Goal: Transaction & Acquisition: Purchase product/service

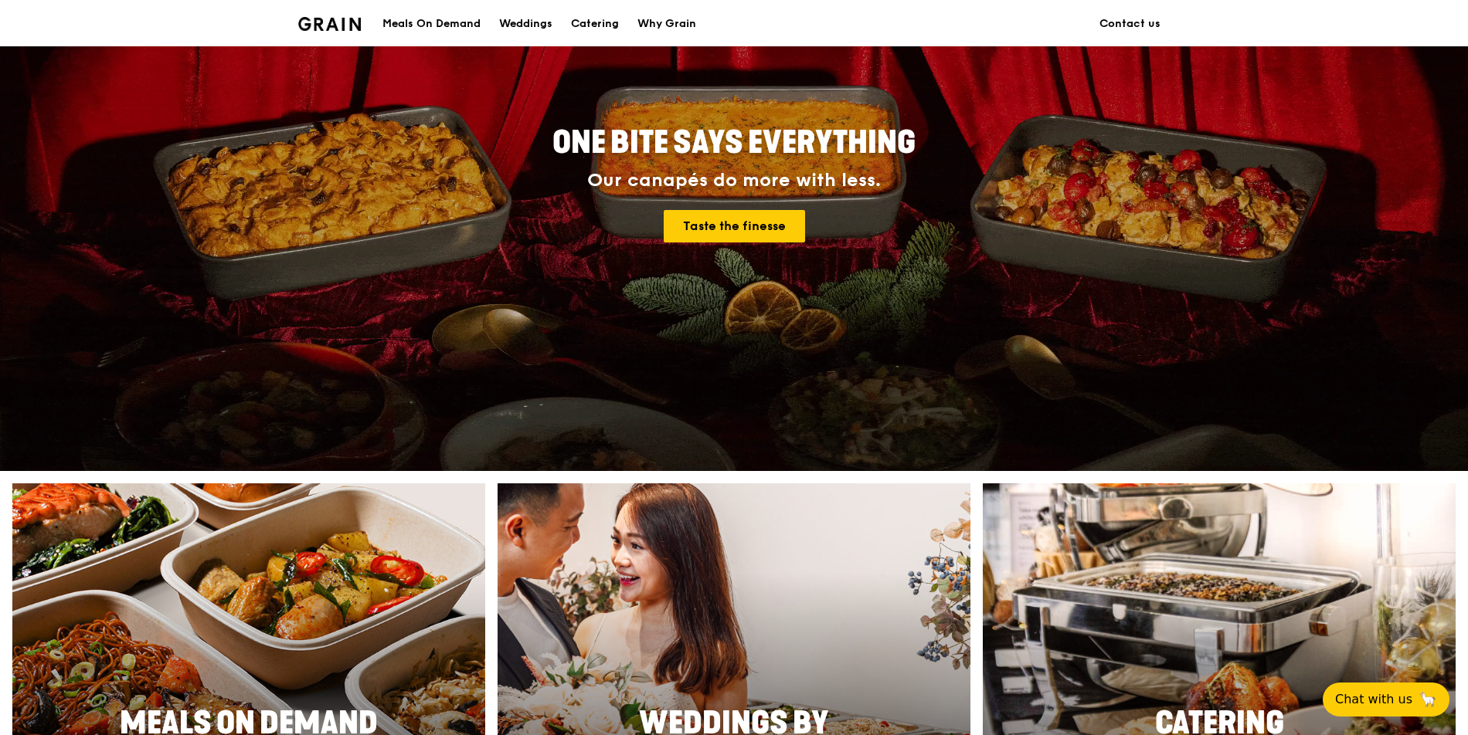
scroll to position [180, 0]
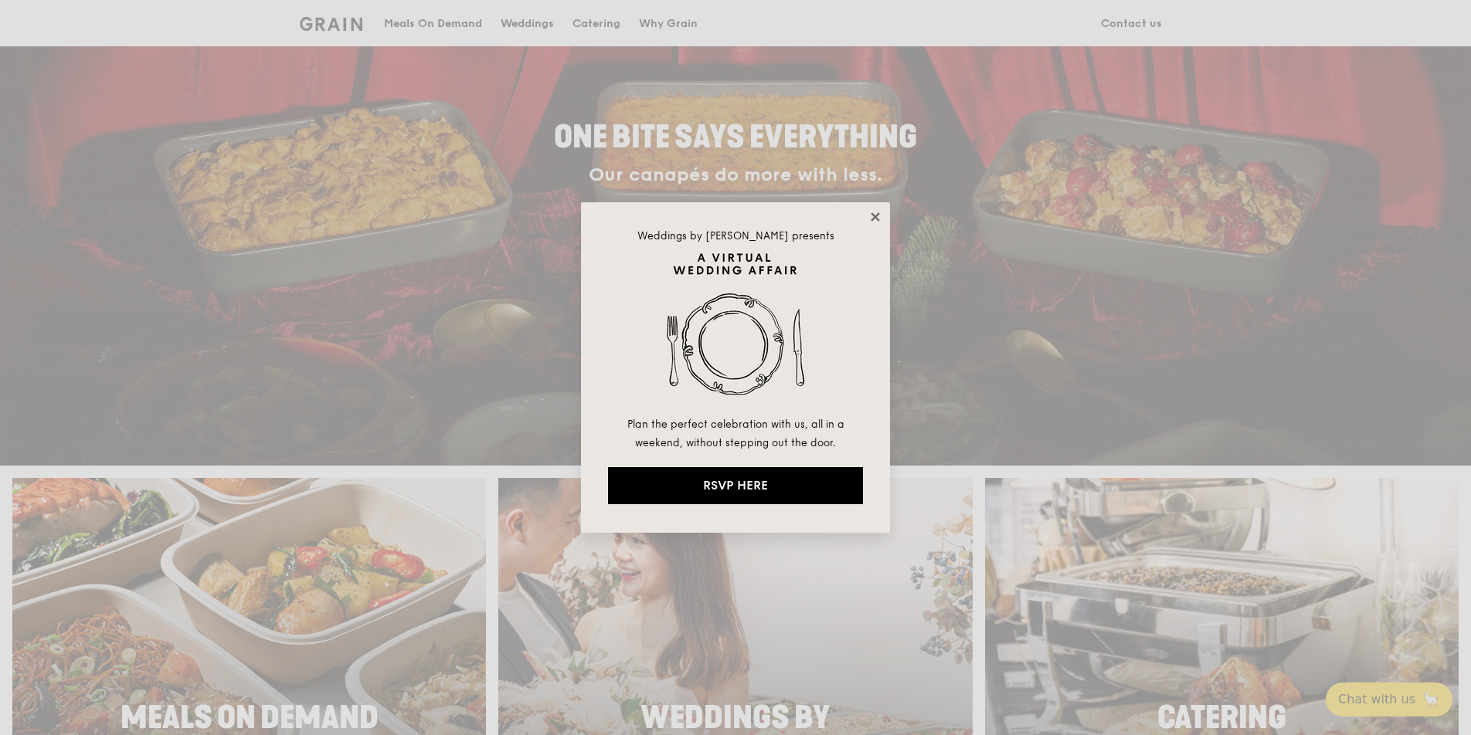
click at [868, 212] on icon at bounding box center [875, 217] width 14 height 14
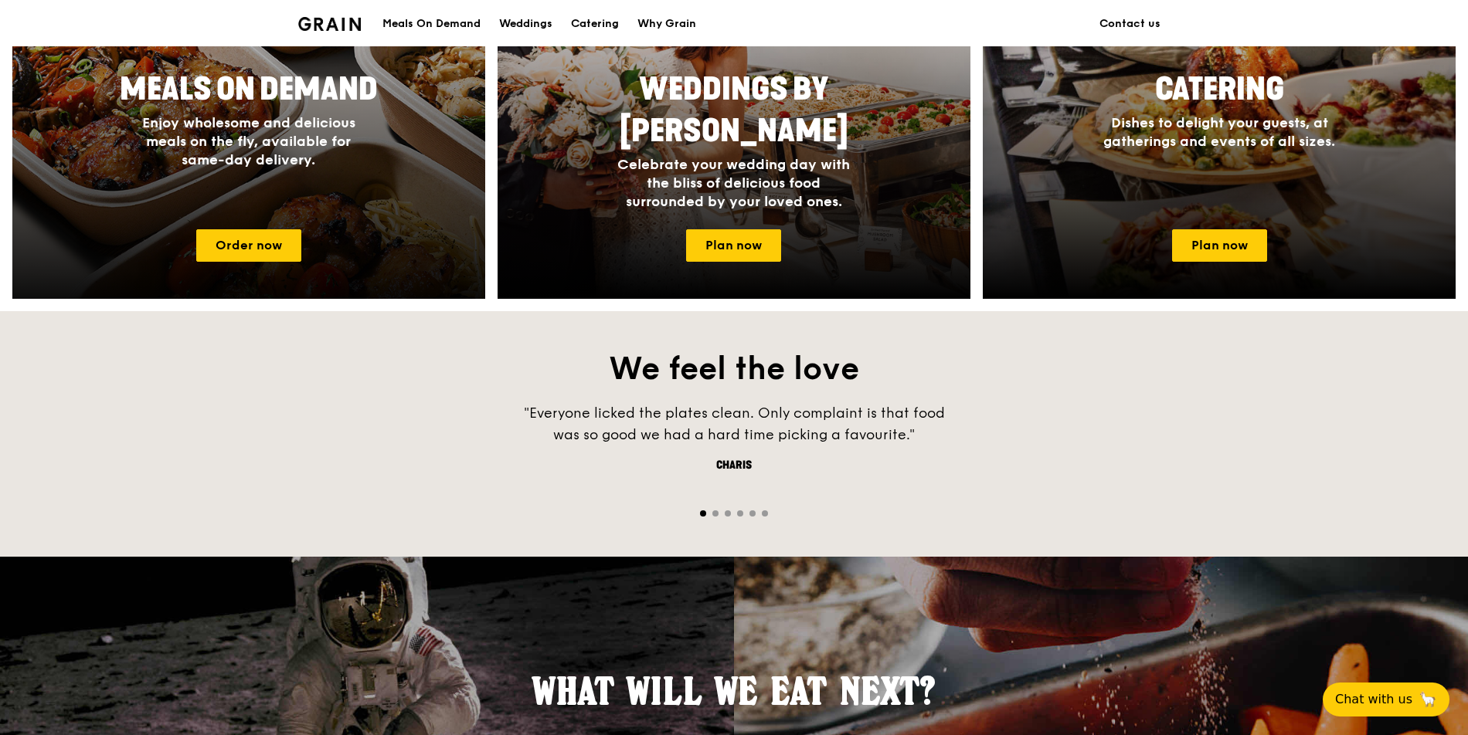
scroll to position [742, 0]
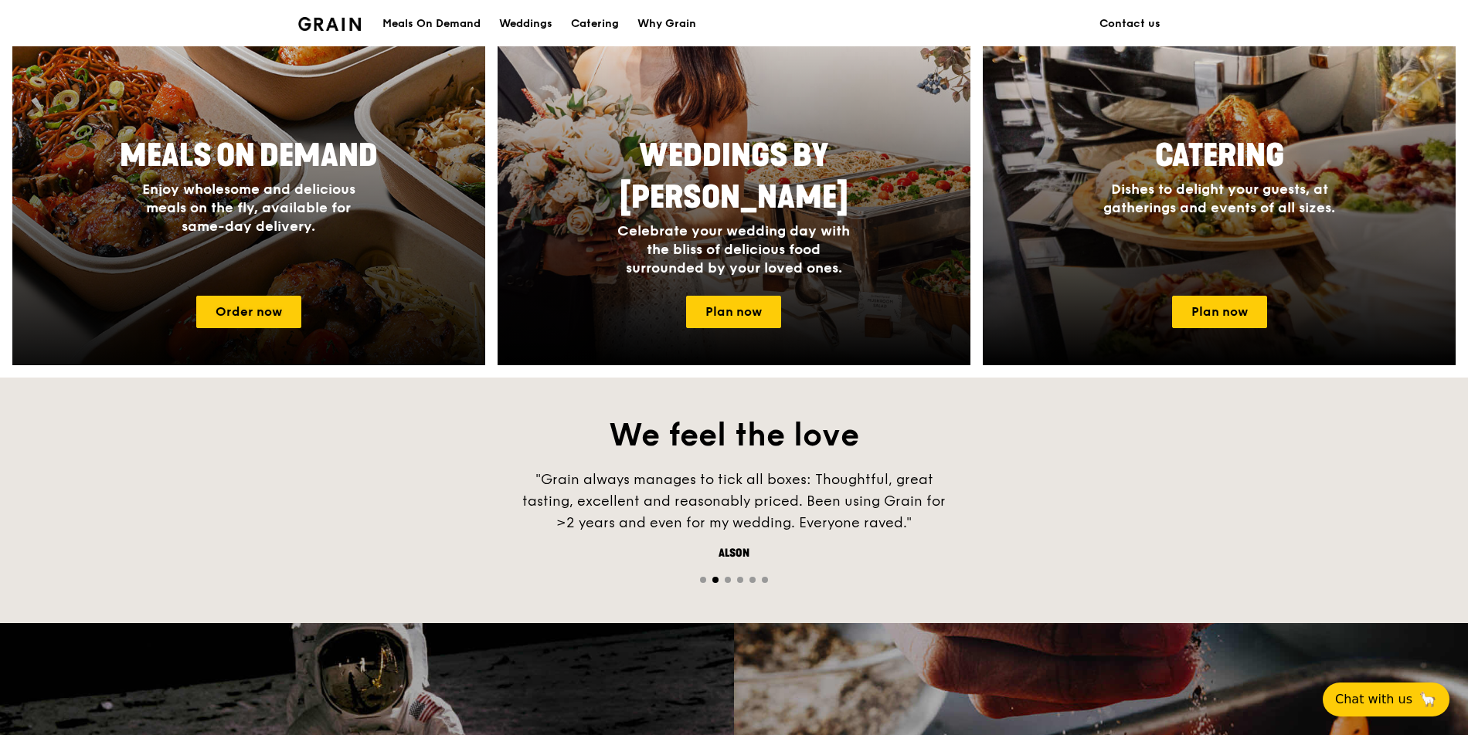
click at [306, 297] on div at bounding box center [248, 140] width 520 height 494
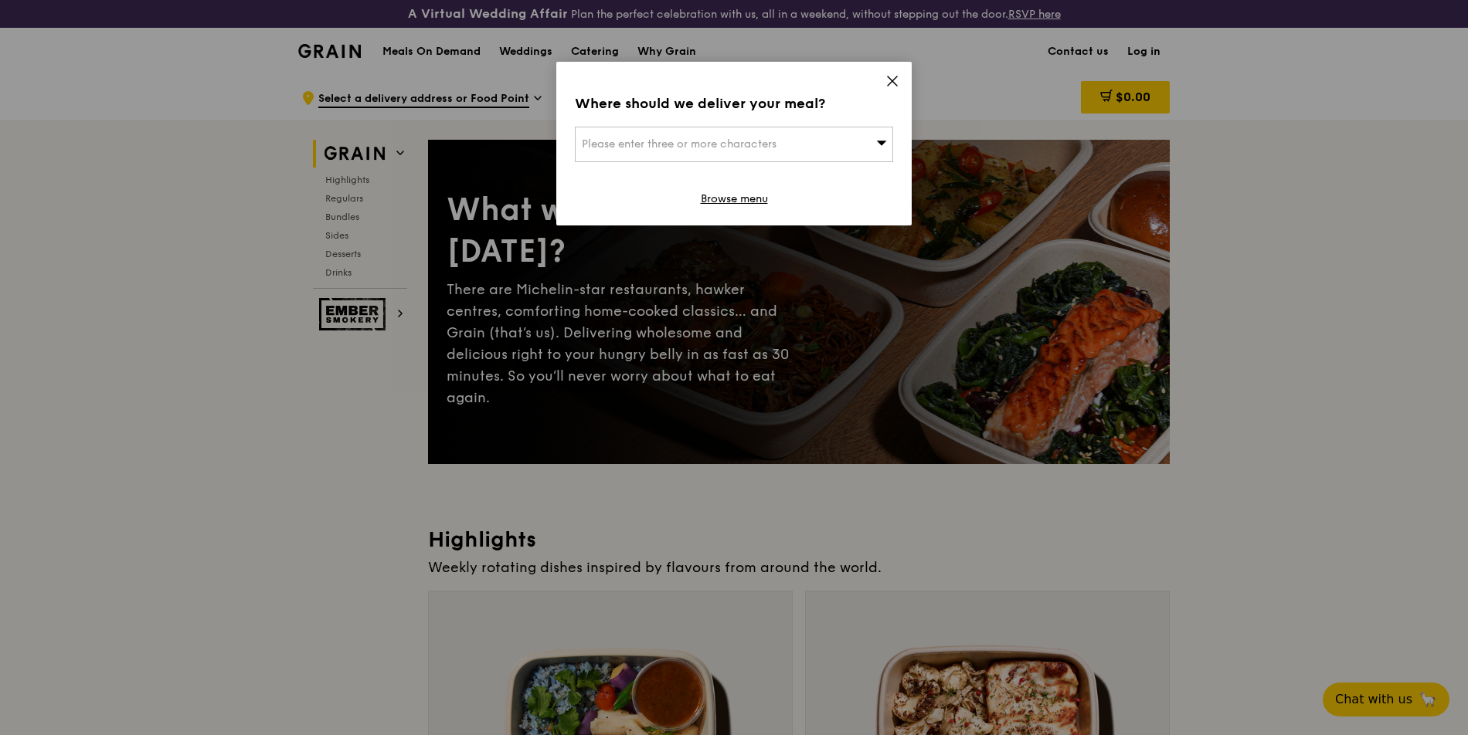
click at [889, 74] on icon at bounding box center [892, 81] width 14 height 14
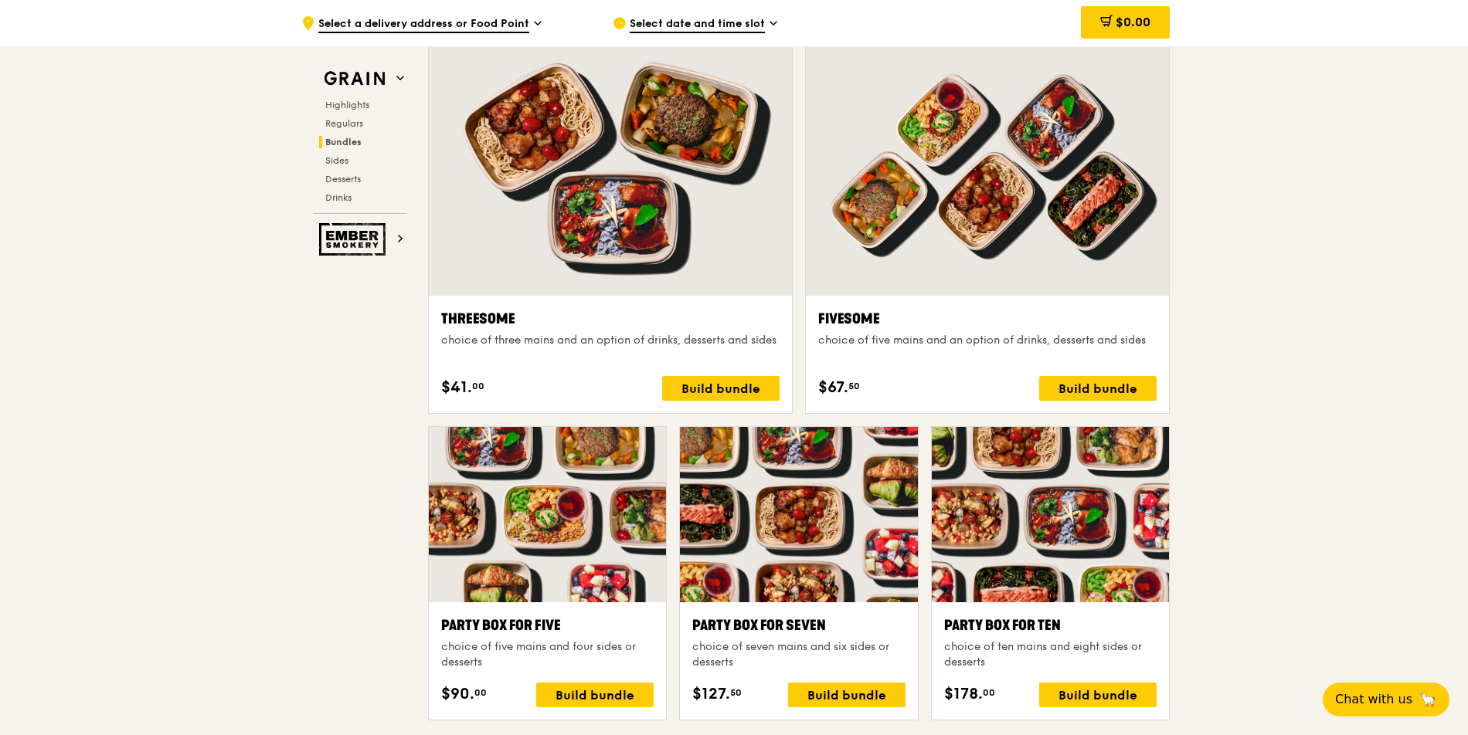
scroll to position [2748, 0]
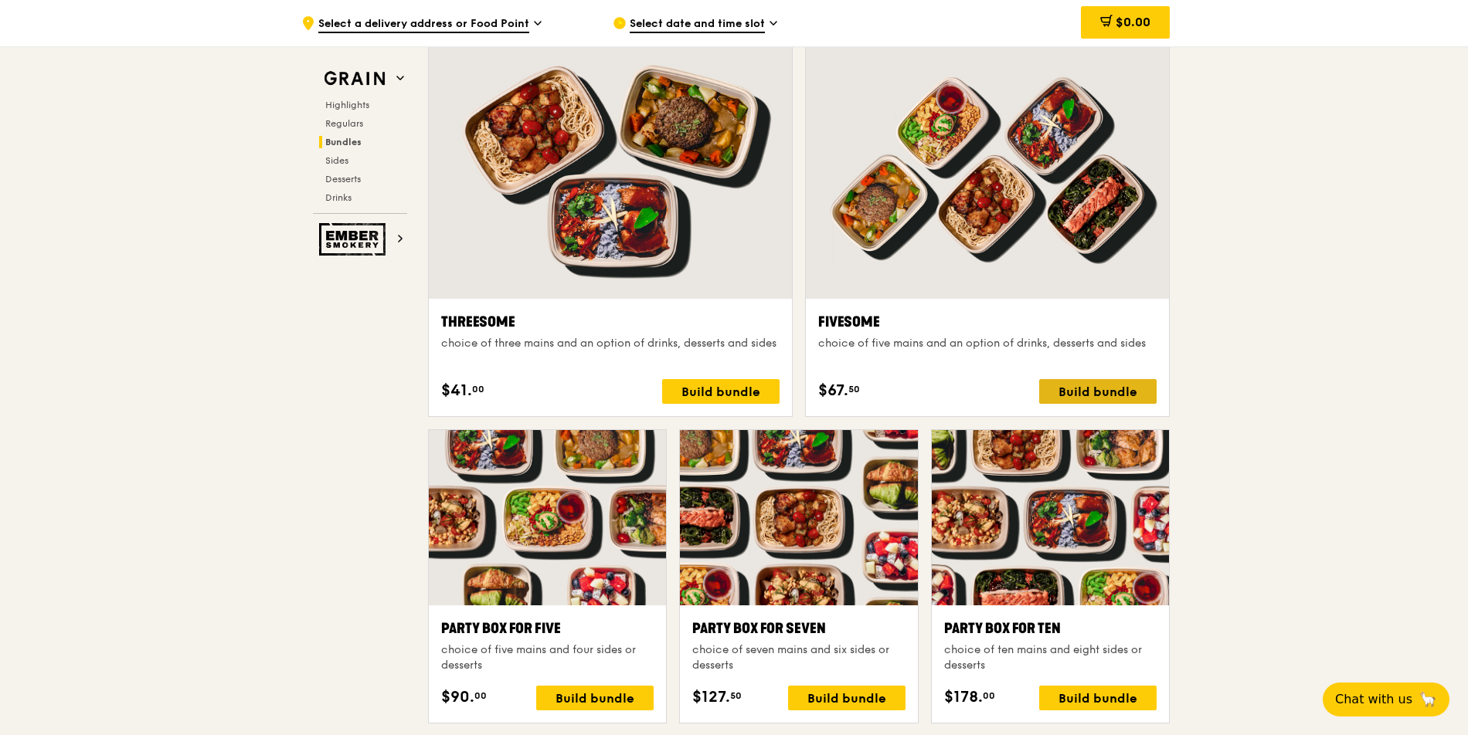
click at [1073, 397] on div "Build bundle" at bounding box center [1097, 391] width 117 height 25
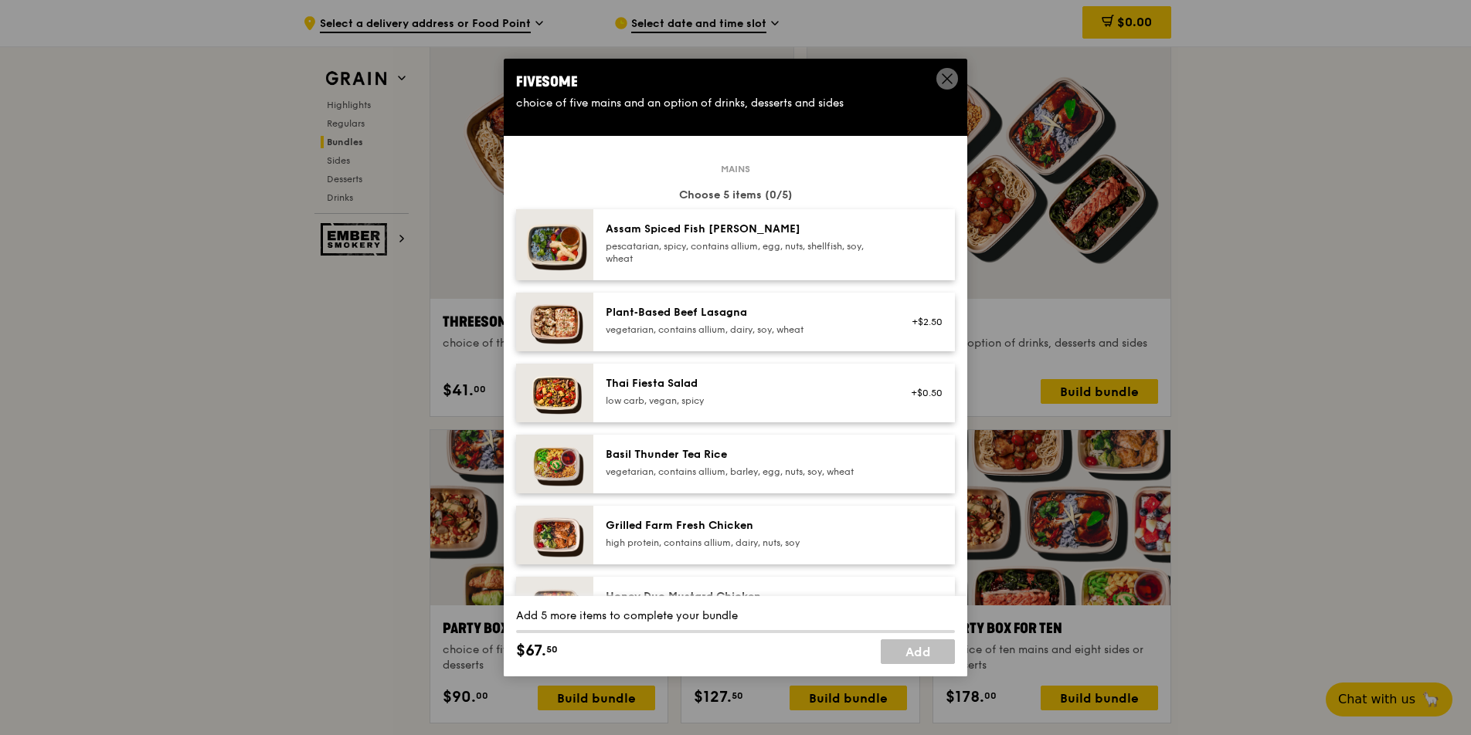
click at [649, 413] on div "Thai Fiesta Salad low carb, vegan, spicy +$0.50" at bounding box center [773, 393] width 361 height 59
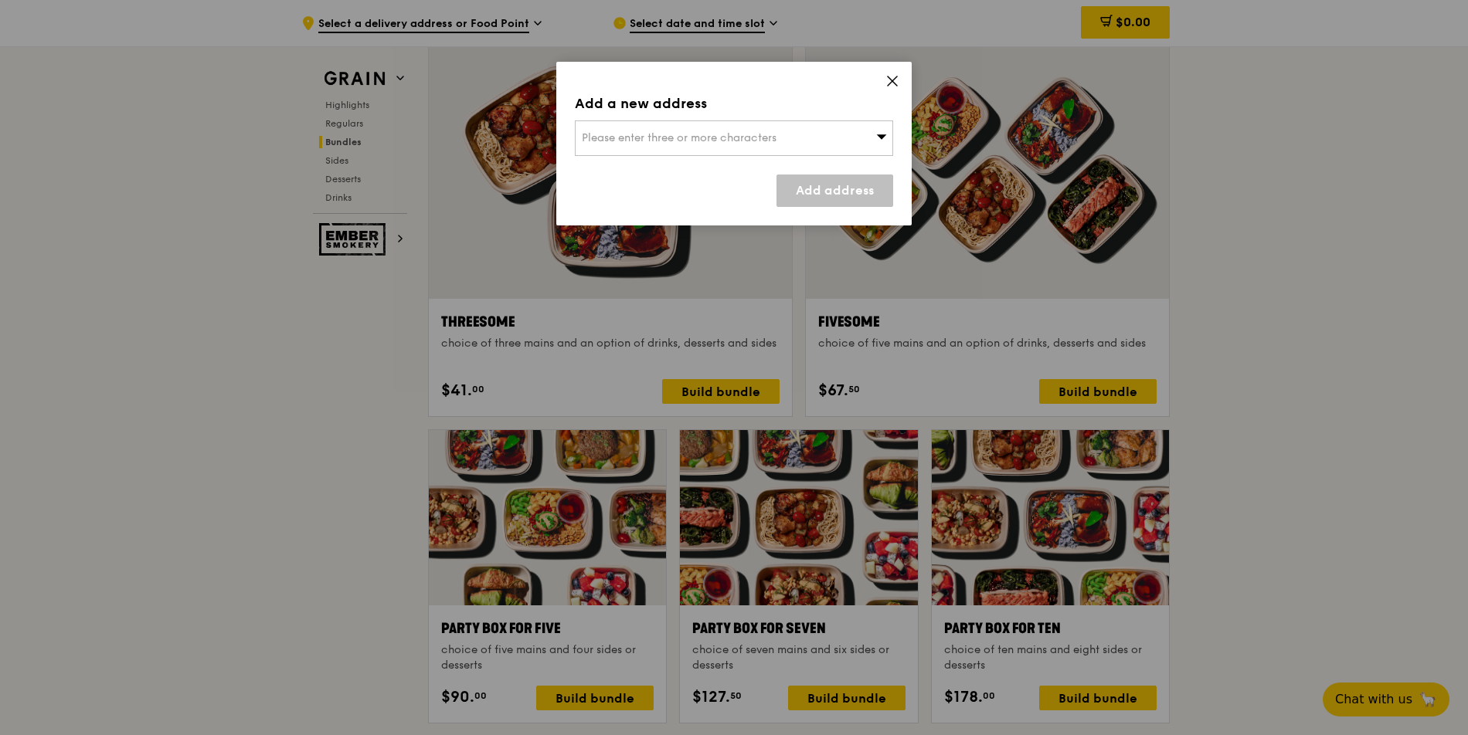
click at [895, 78] on icon at bounding box center [892, 81] width 14 height 14
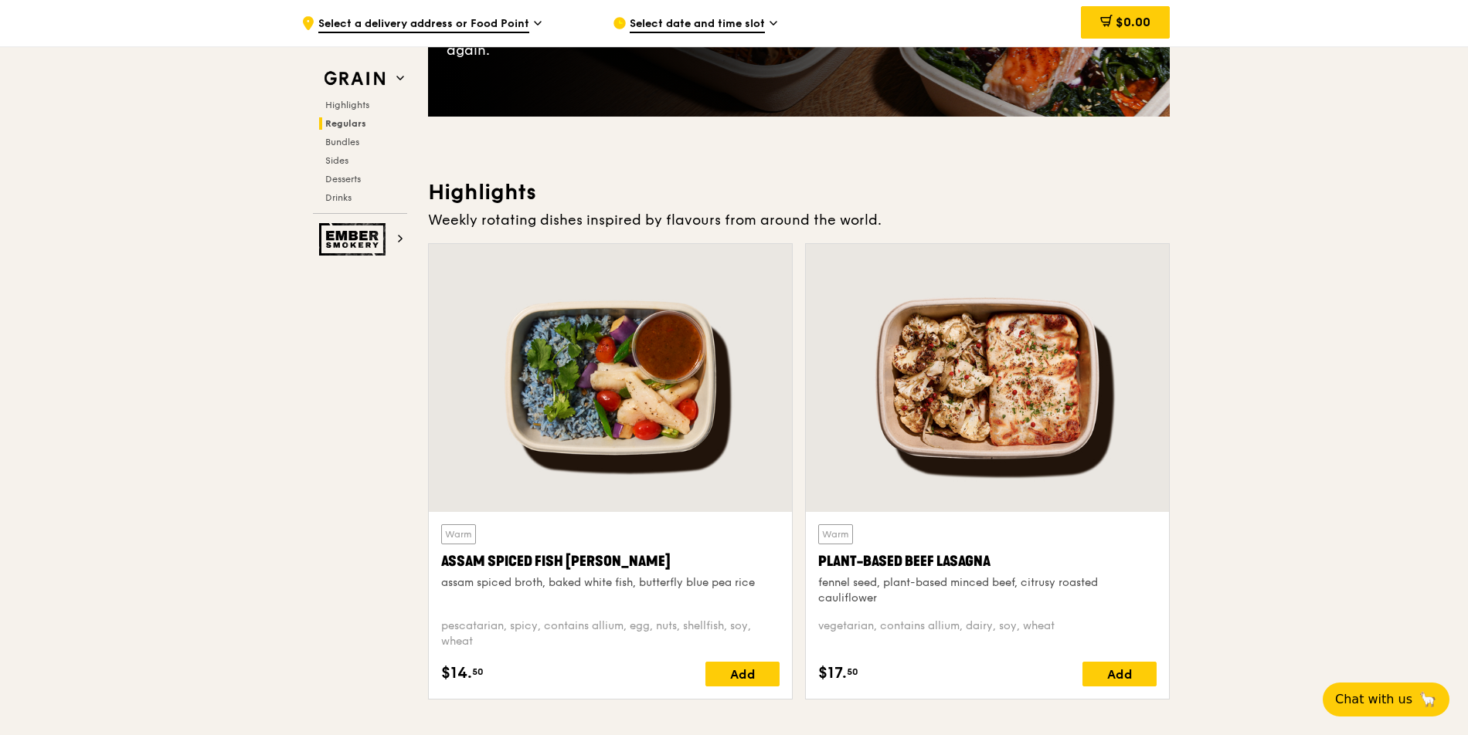
scroll to position [0, 0]
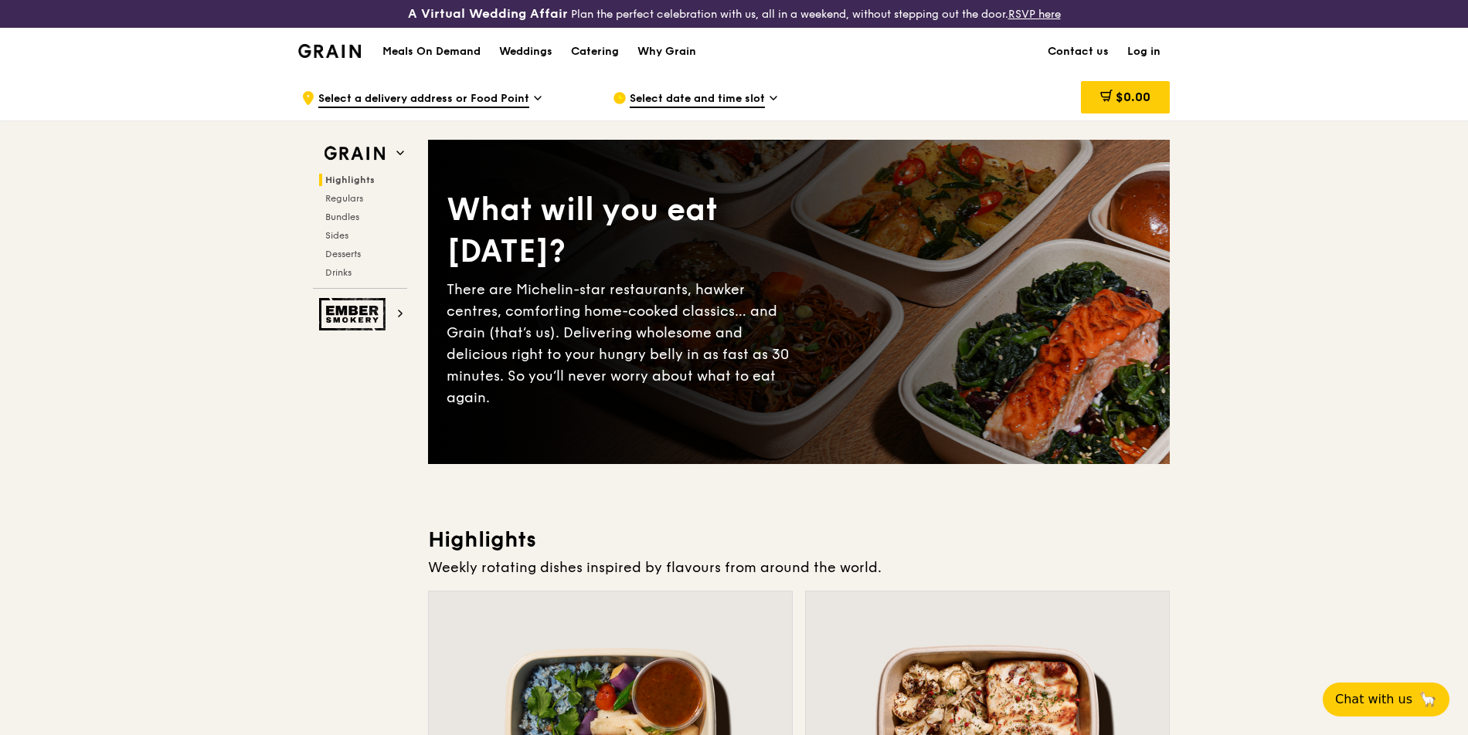
click at [1154, 56] on link "Log in" at bounding box center [1144, 52] width 52 height 46
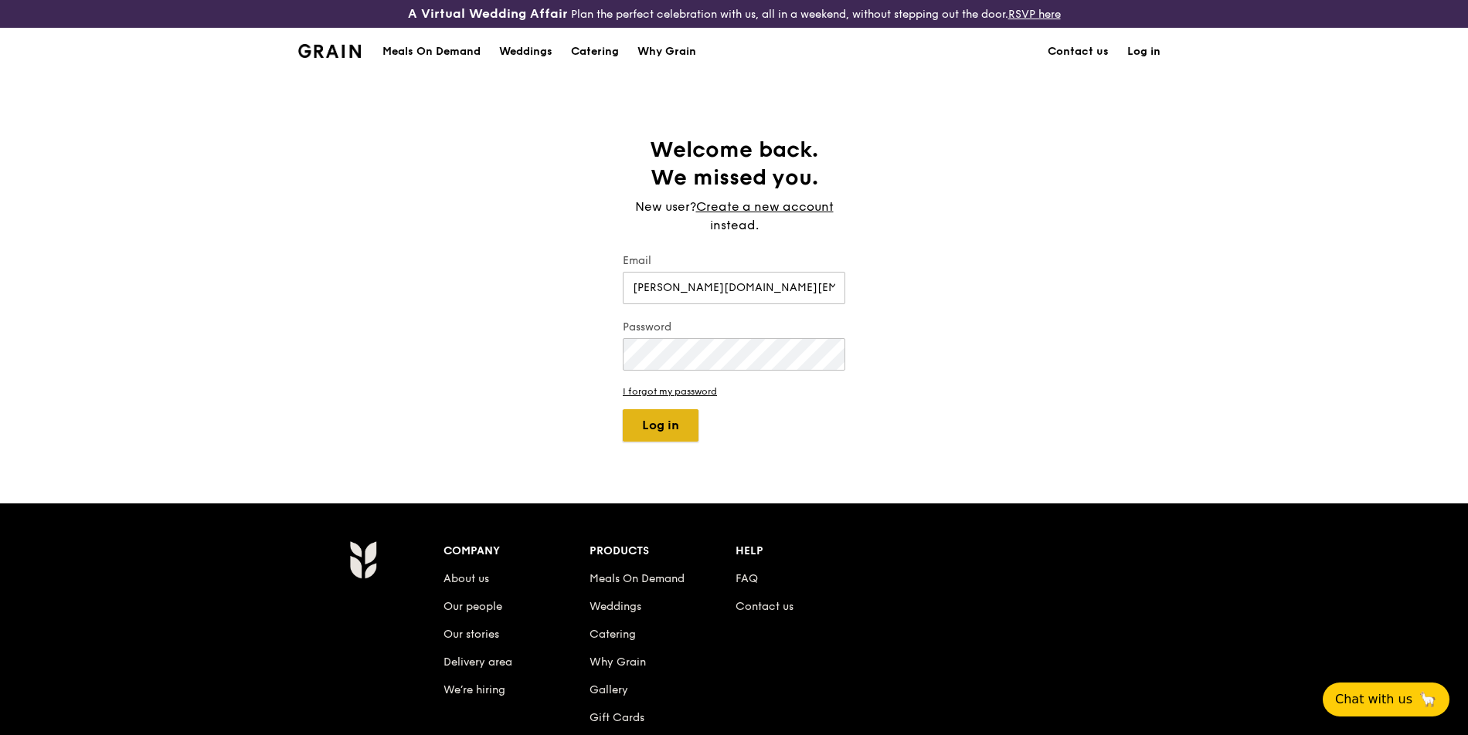
click at [662, 432] on button "Log in" at bounding box center [661, 425] width 76 height 32
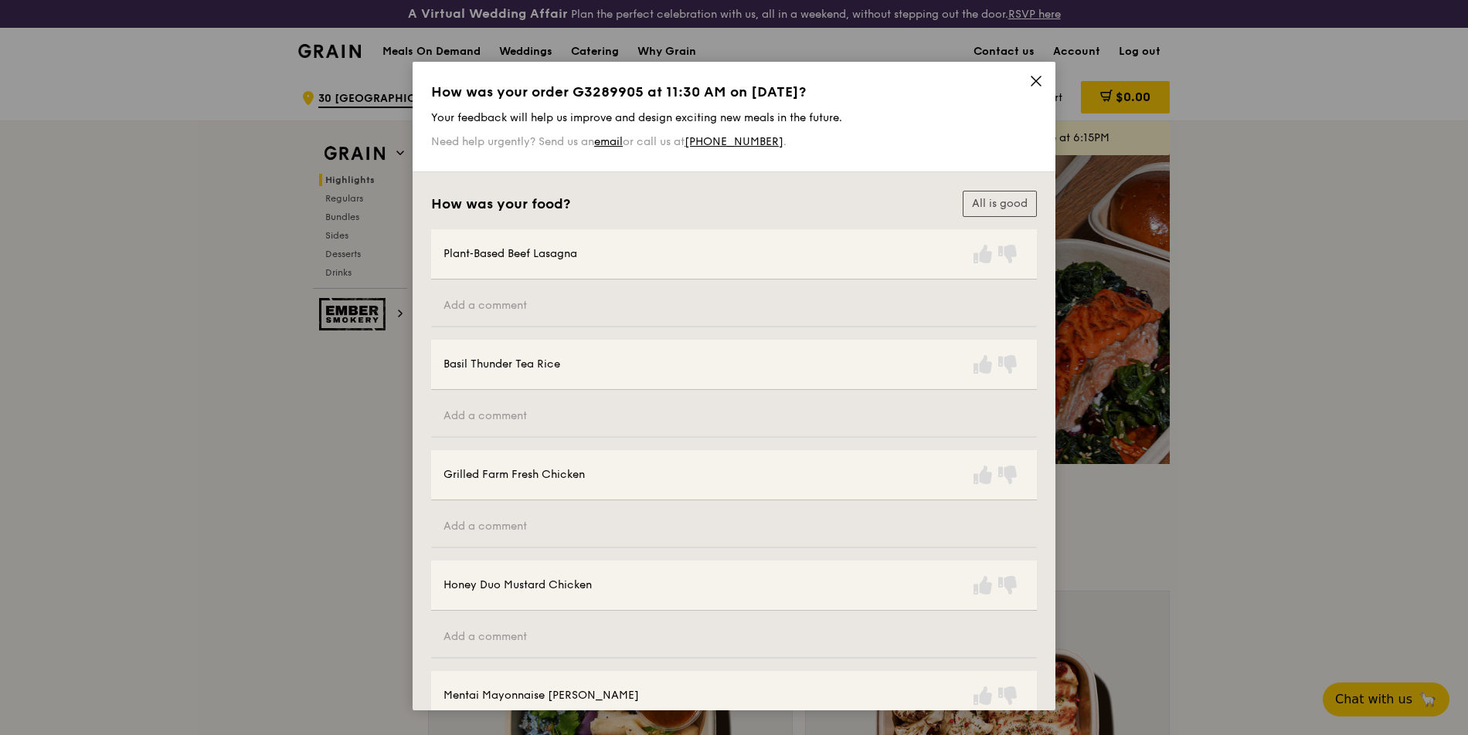
click at [1030, 85] on icon at bounding box center [1036, 81] width 14 height 14
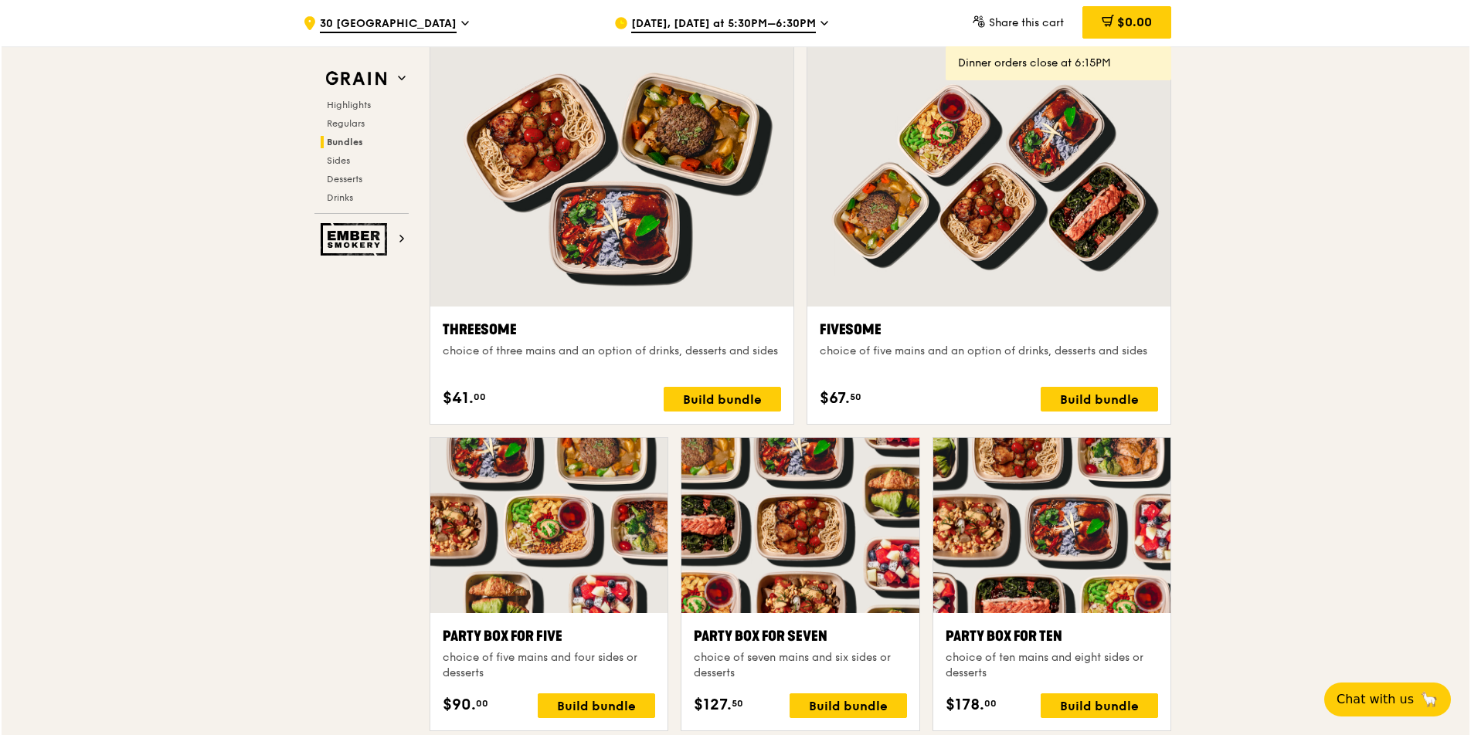
scroll to position [2738, 0]
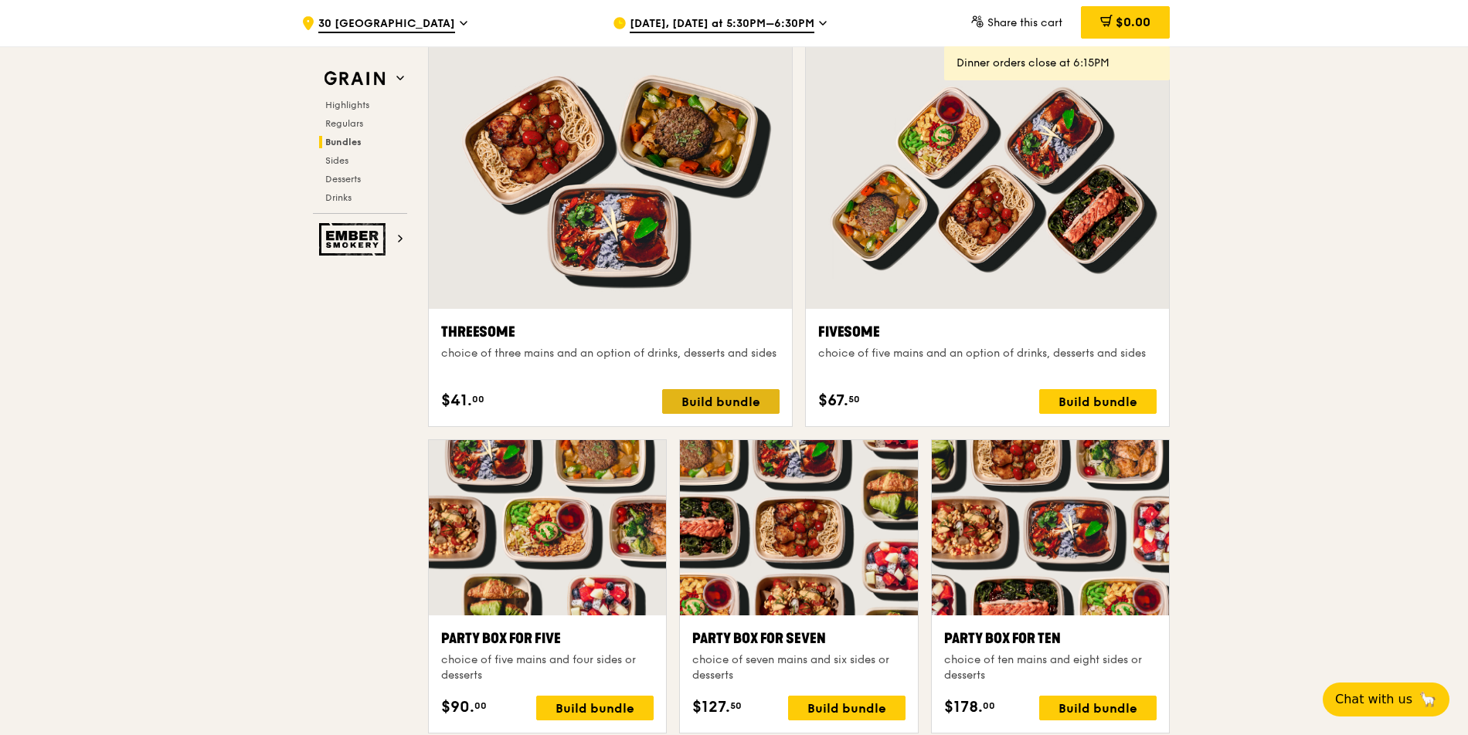
click at [734, 413] on div "Build bundle" at bounding box center [720, 401] width 117 height 25
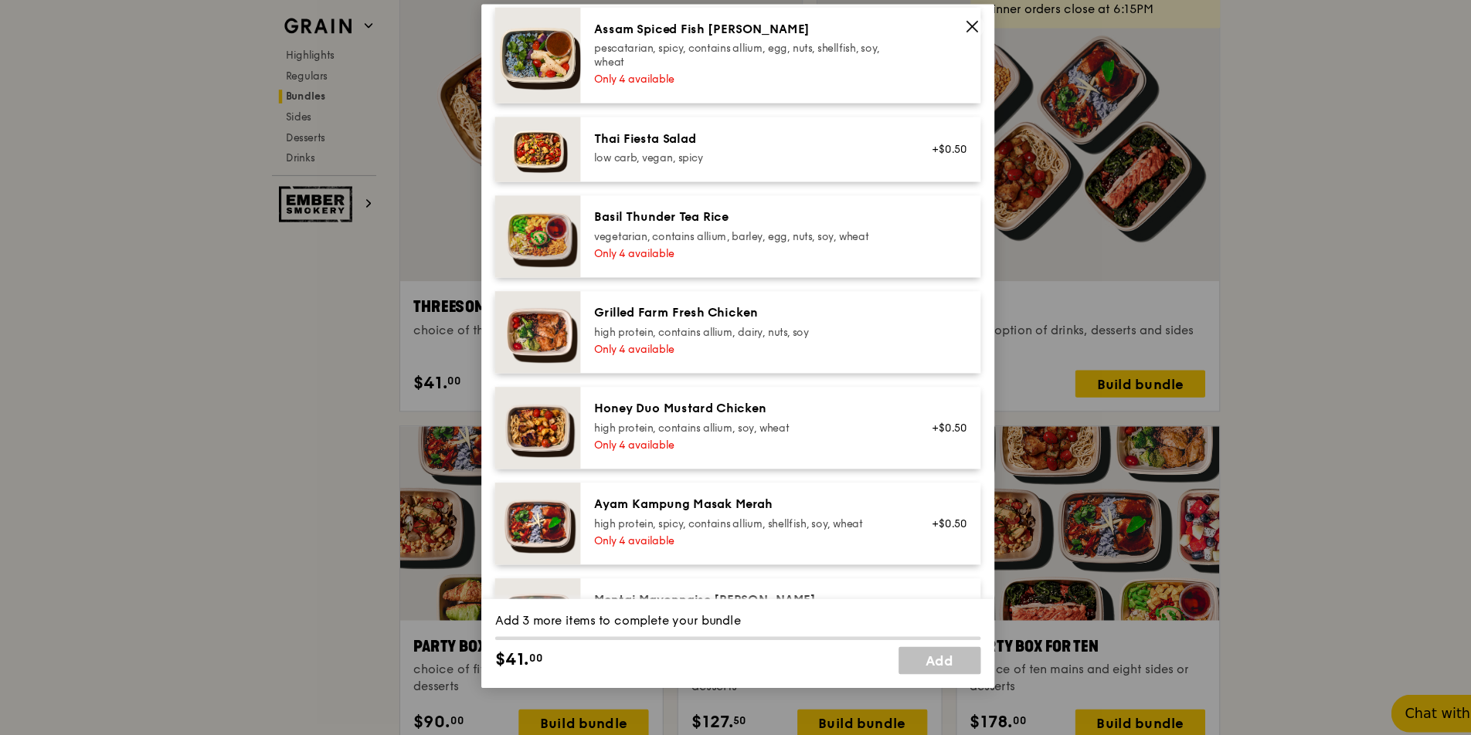
scroll to position [245, 0]
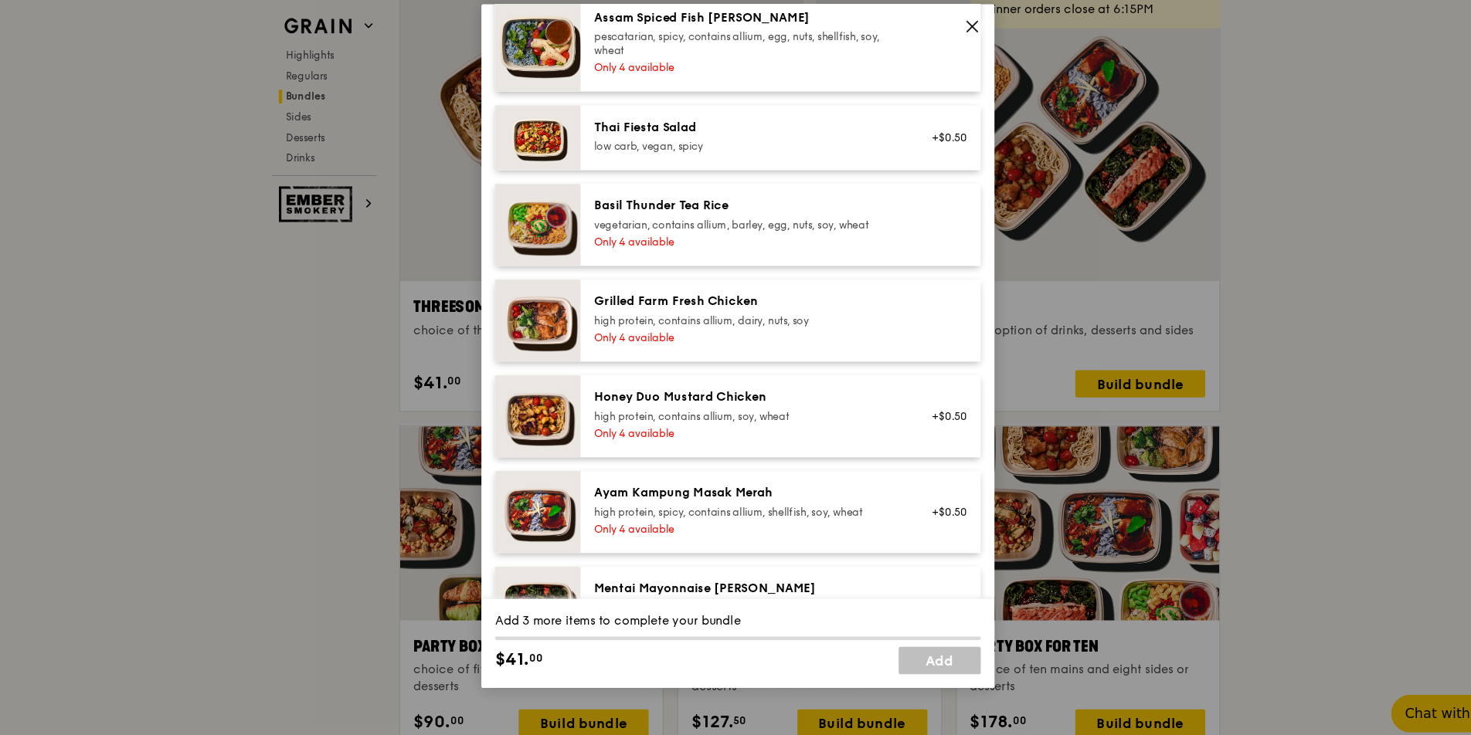
click at [744, 433] on div "high protein, contains allium, soy, wheat" at bounding box center [744, 431] width 277 height 12
click at [801, 427] on div "high protein, contains allium, soy, wheat" at bounding box center [744, 431] width 277 height 12
click at [805, 446] on div "Only 4 available" at bounding box center [744, 446] width 277 height 12
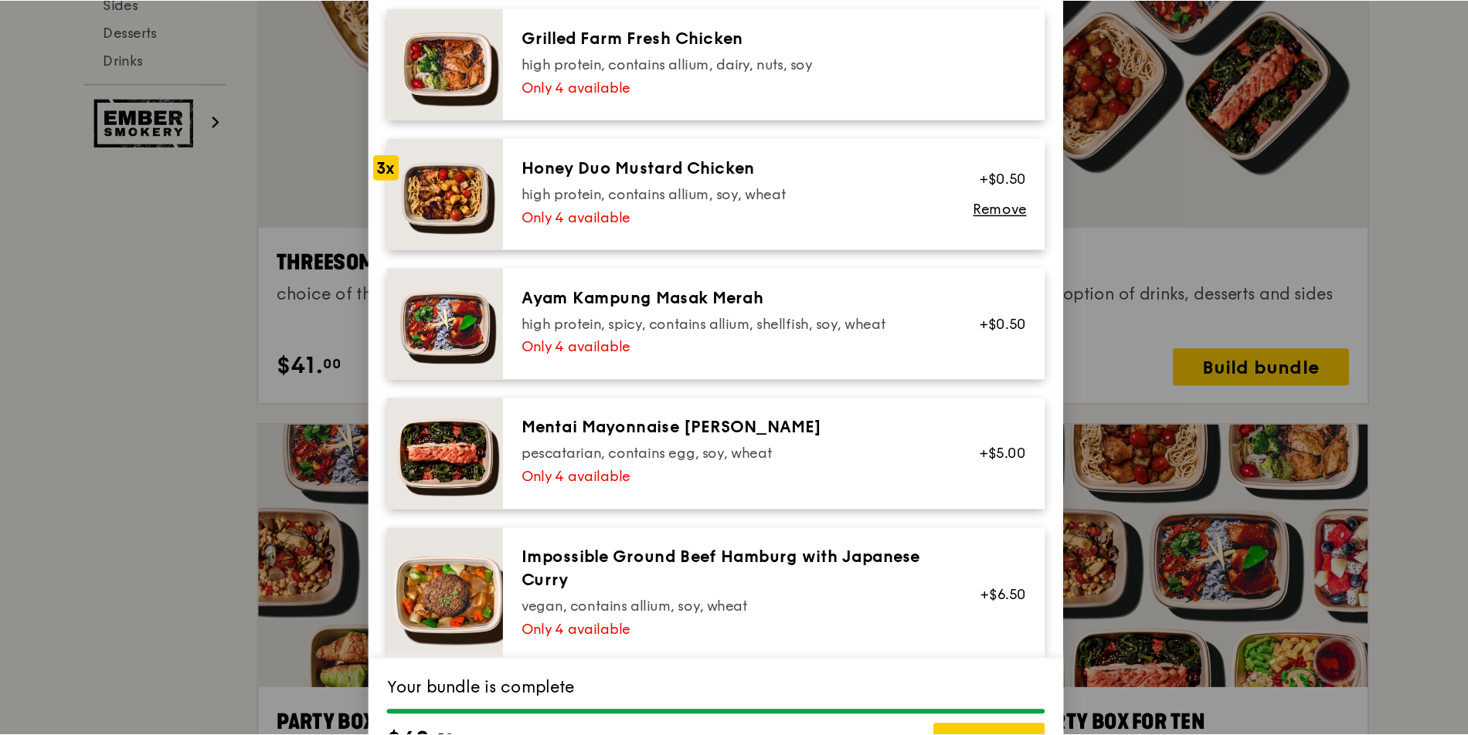
scroll to position [389, 0]
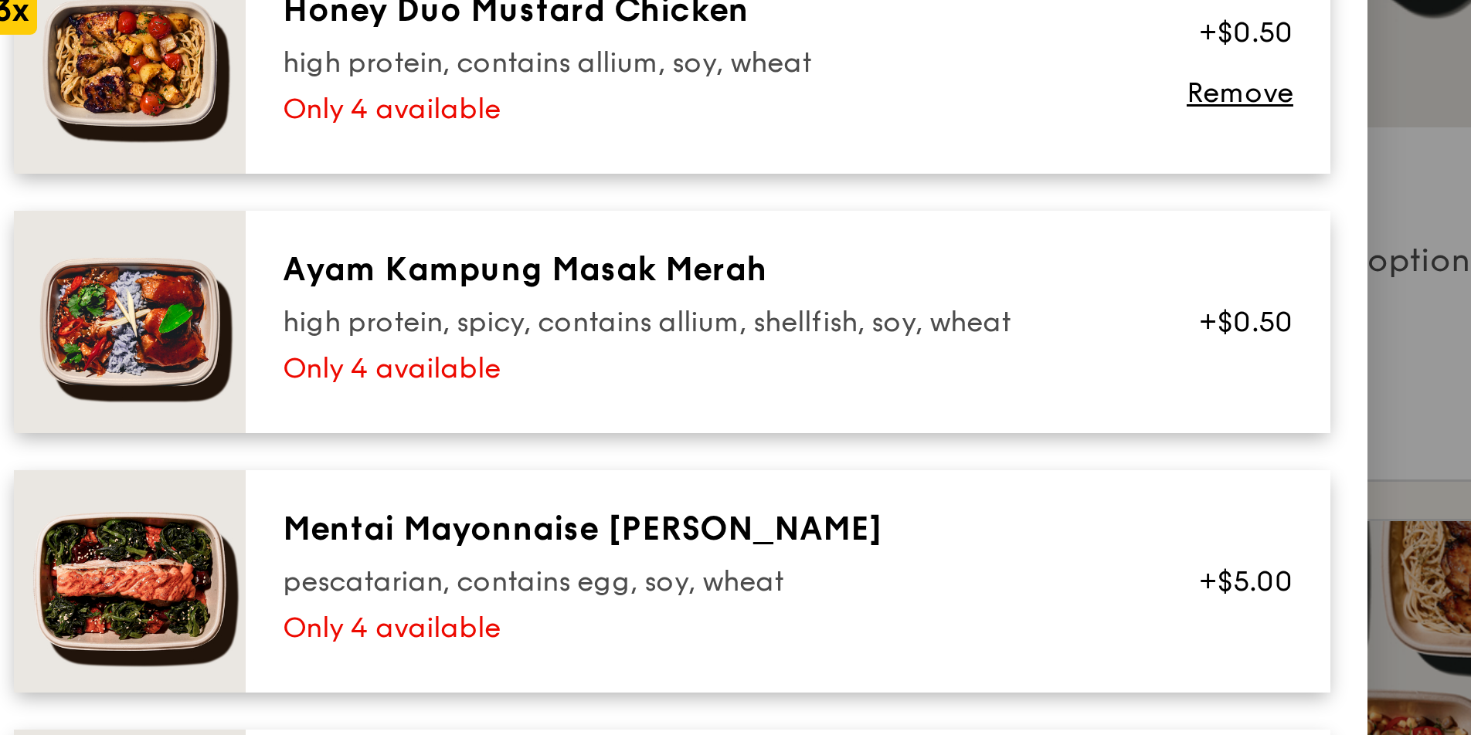
click at [765, 375] on div "high protein, spicy, contains allium, shellfish, soy, wheat" at bounding box center [744, 374] width 277 height 12
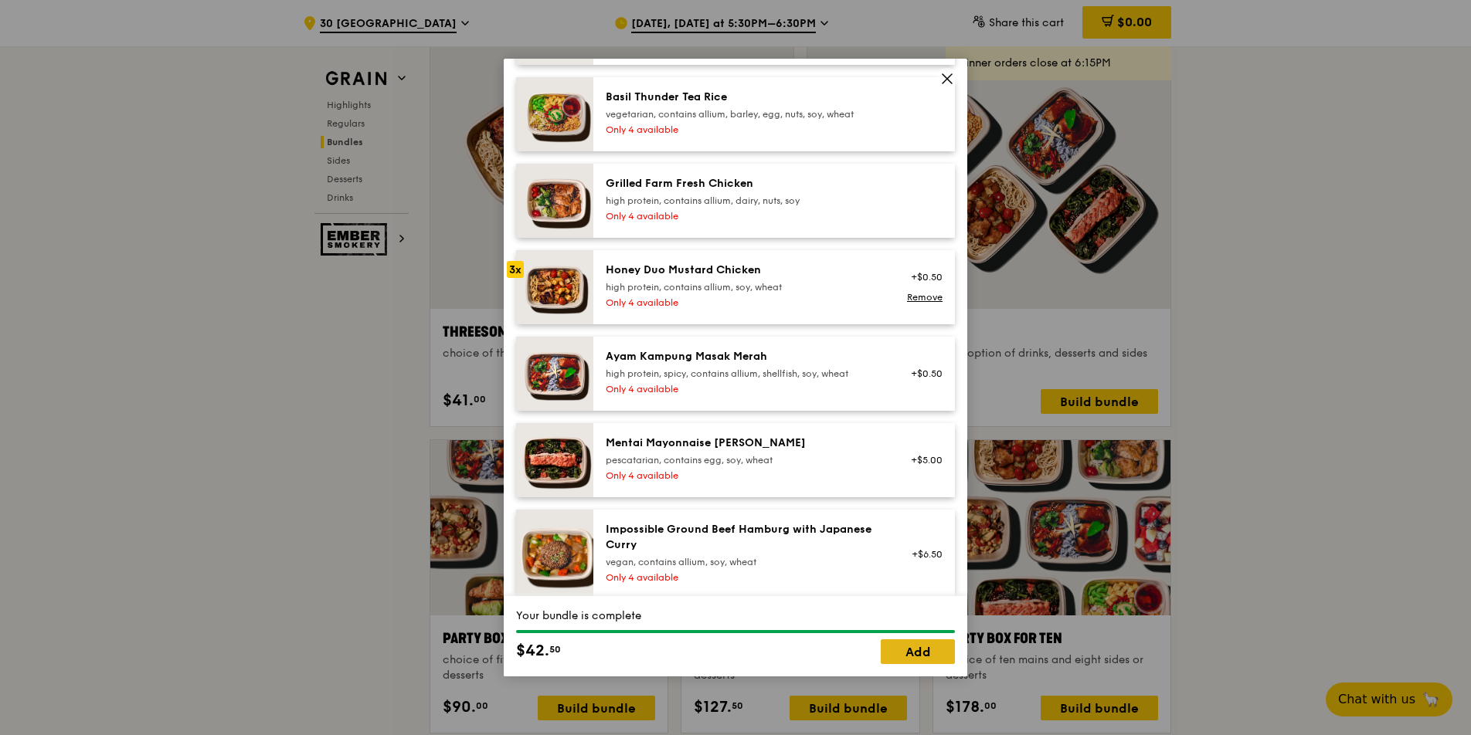
click at [907, 647] on link "Add" at bounding box center [918, 652] width 74 height 25
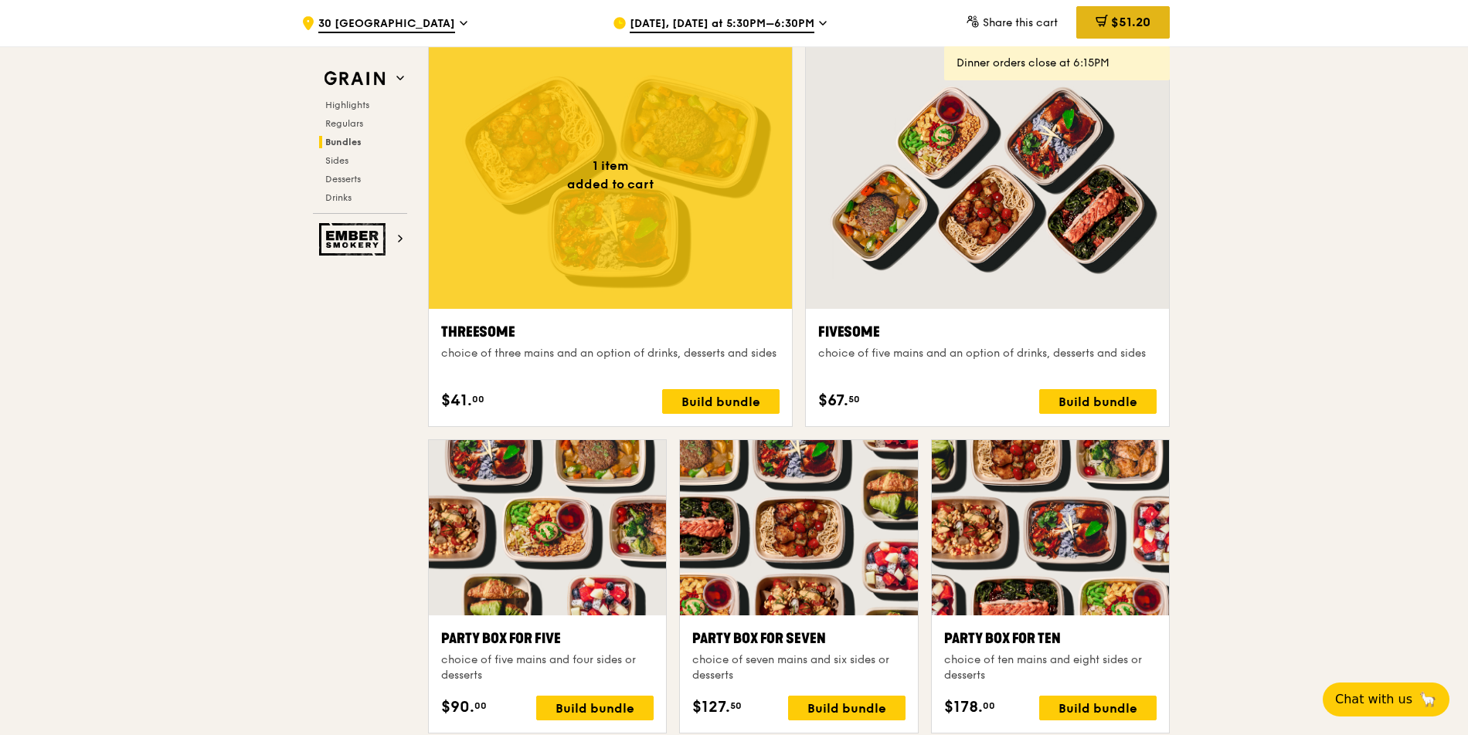
click at [1082, 23] on div "$51.20" at bounding box center [1122, 22] width 93 height 32
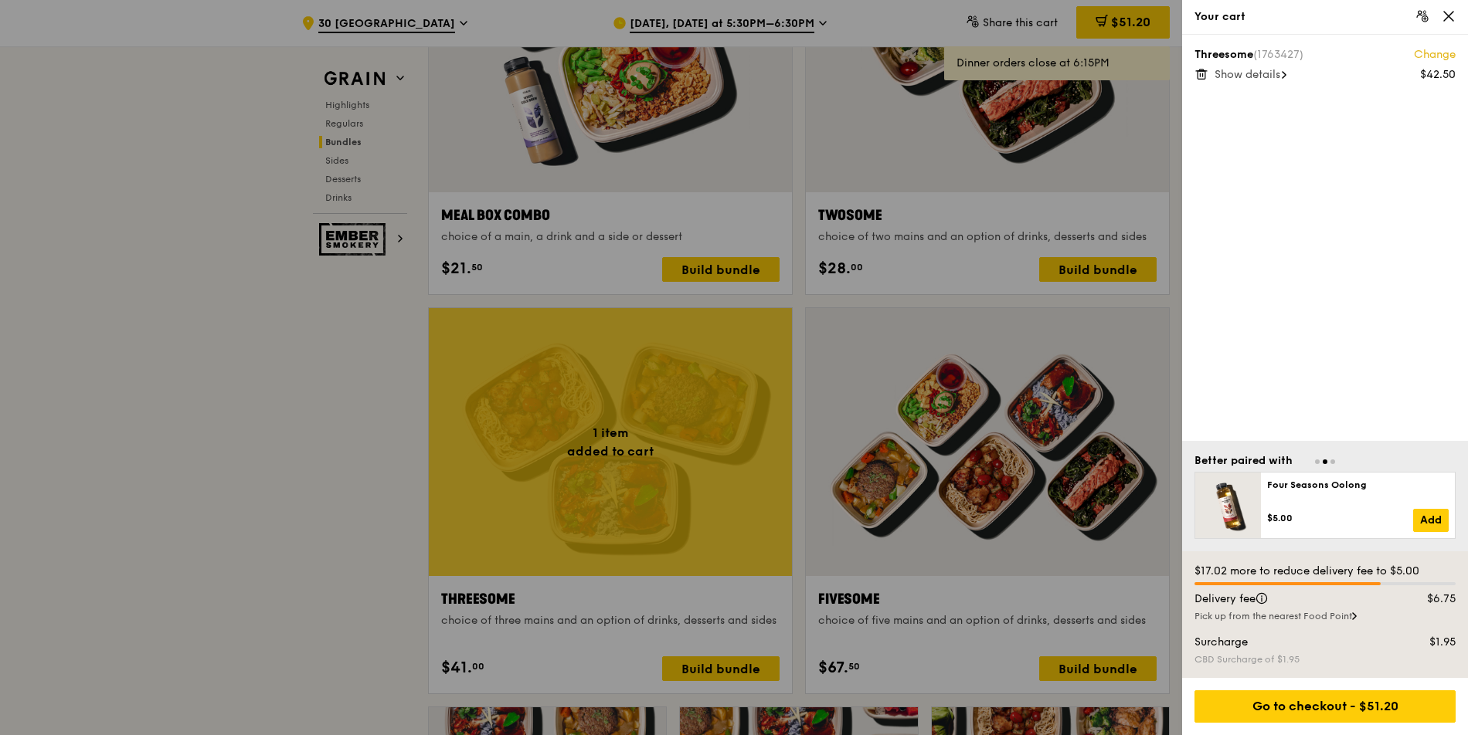
scroll to position [2333, 0]
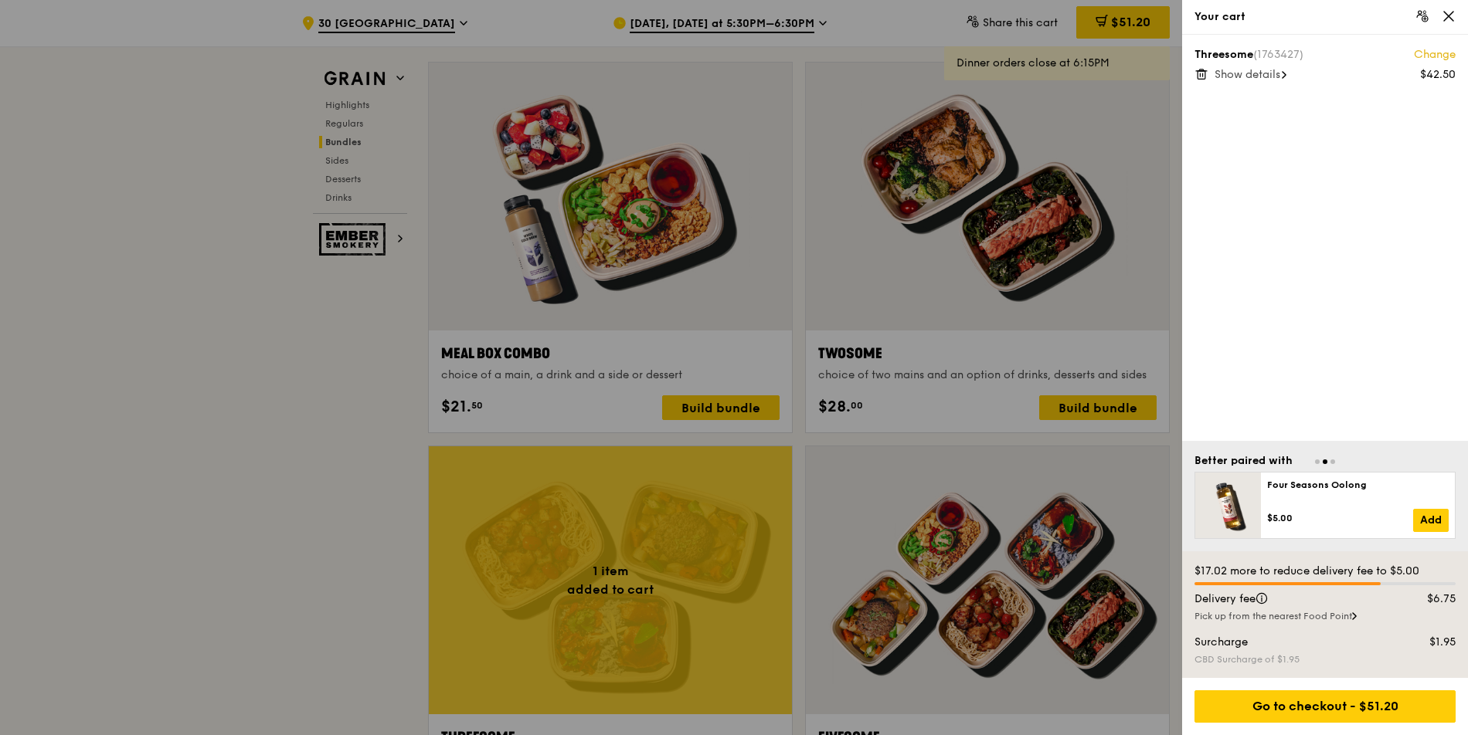
click at [1307, 686] on div "Go to checkout - $51.20" at bounding box center [1325, 706] width 286 height 57
click at [1301, 705] on div "Go to checkout - $51.20" at bounding box center [1324, 707] width 261 height 32
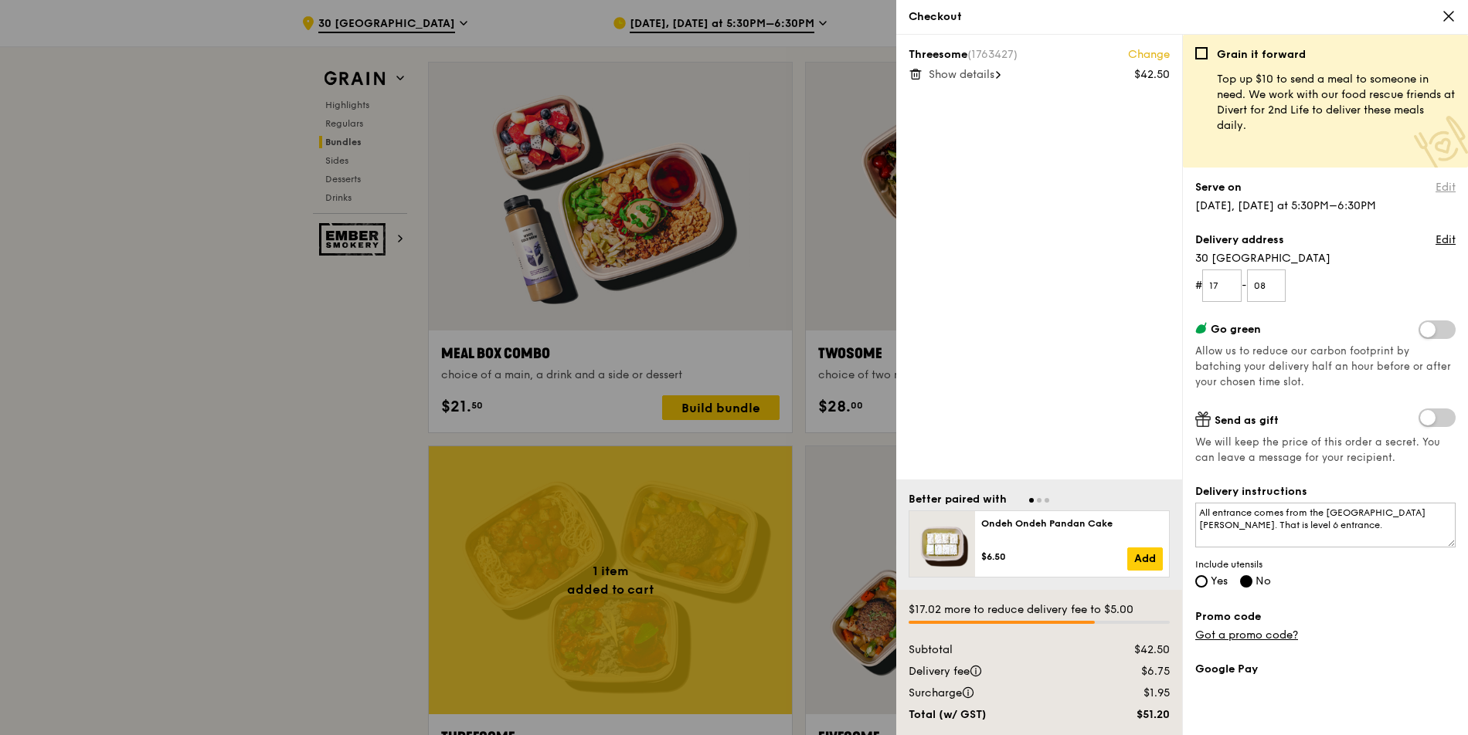
click at [1435, 185] on link "Edit" at bounding box center [1445, 187] width 20 height 15
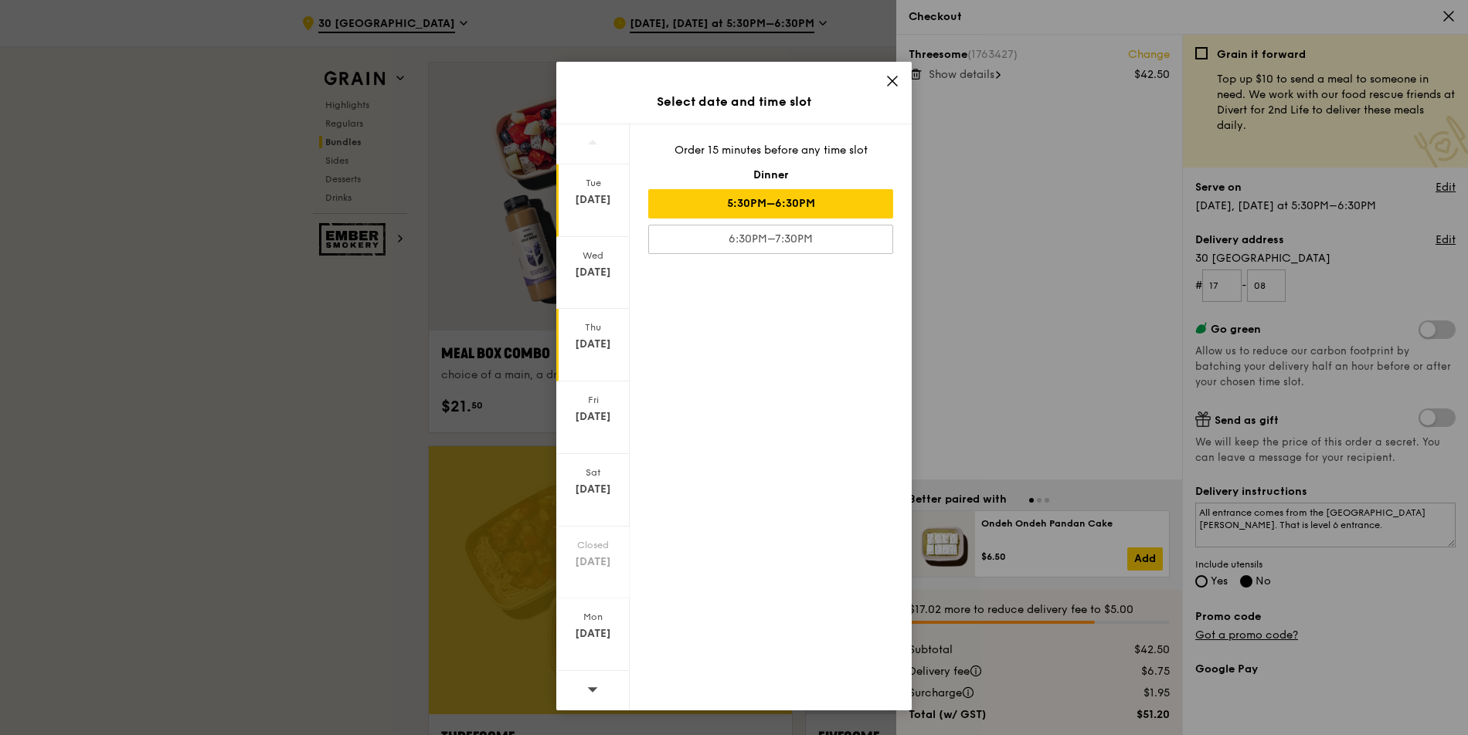
click at [601, 317] on div "[DATE]" at bounding box center [592, 345] width 73 height 73
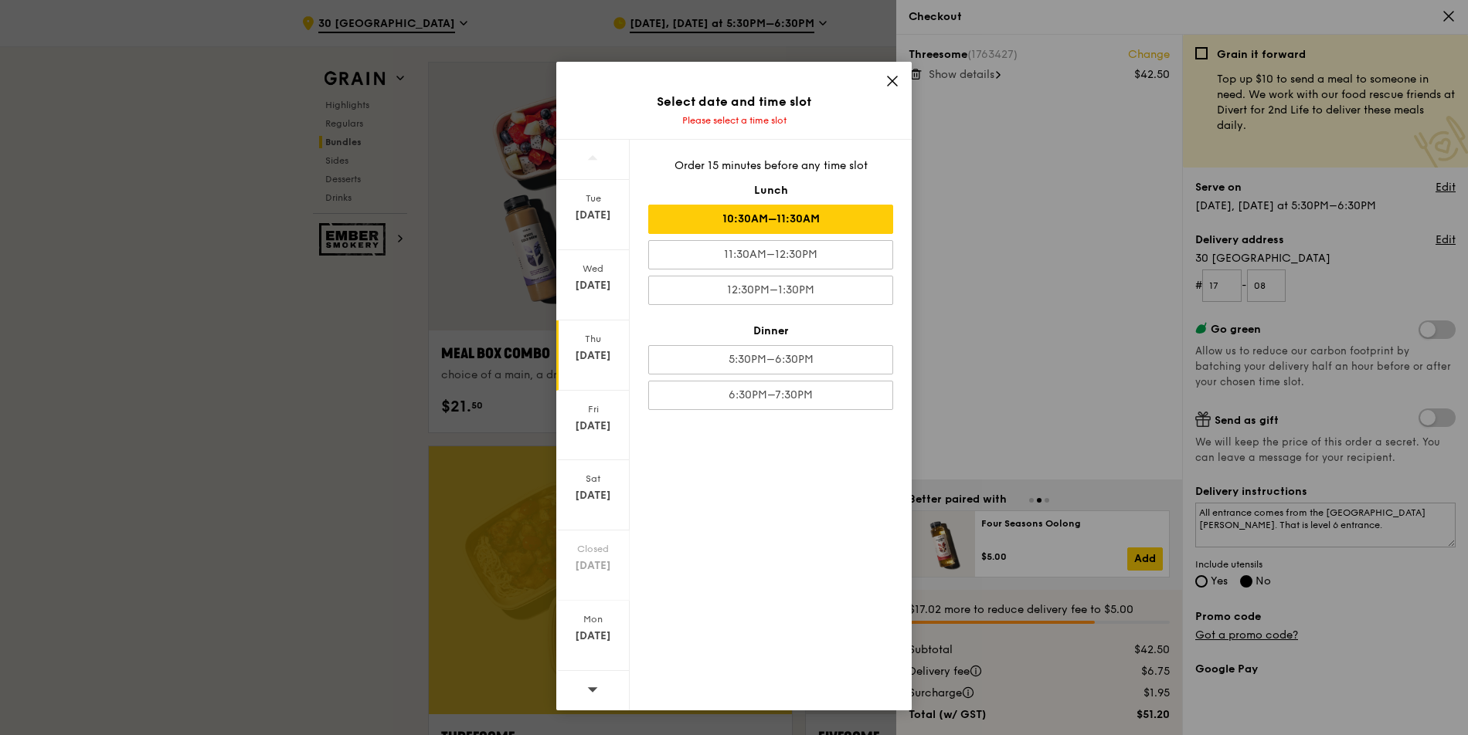
click at [727, 229] on div "10:30AM–11:30AM" at bounding box center [770, 219] width 245 height 29
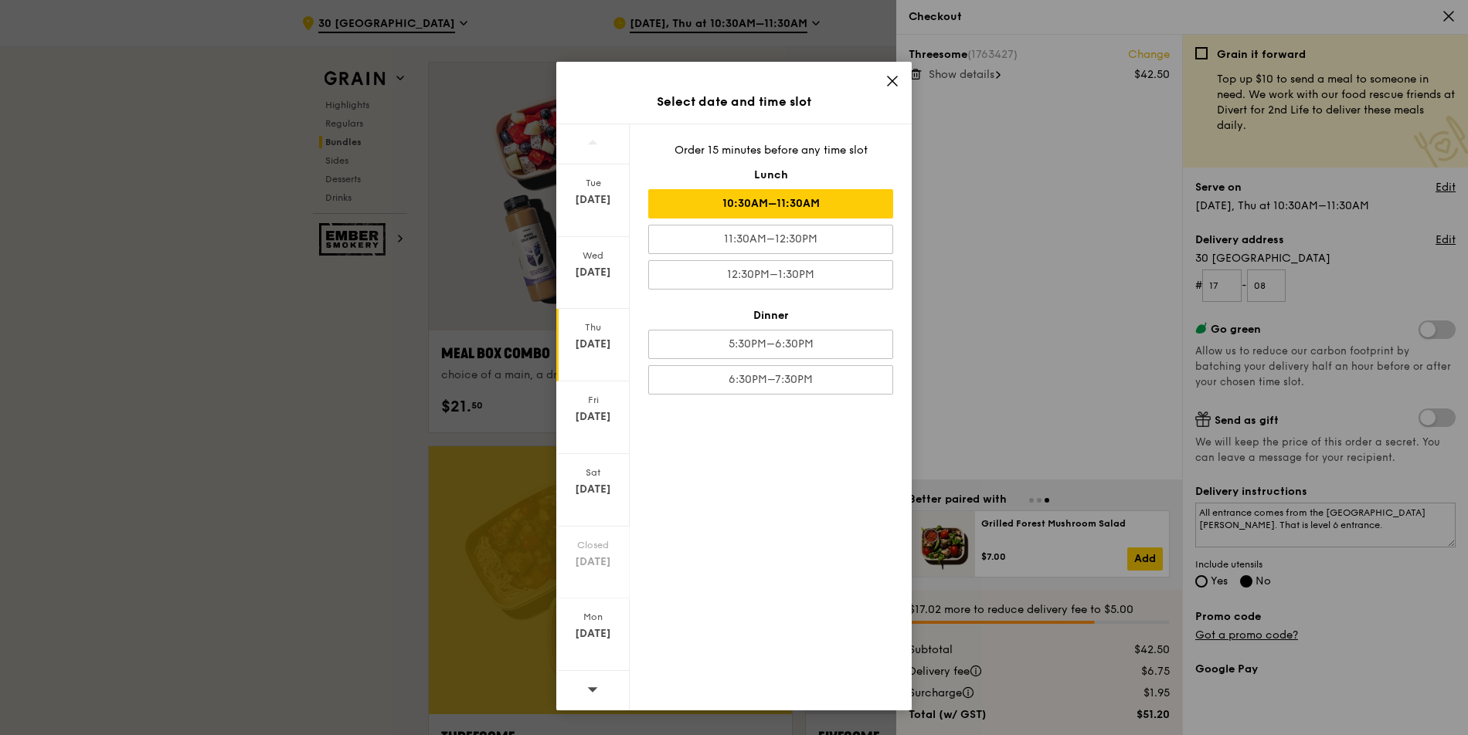
click at [895, 88] on span at bounding box center [892, 83] width 14 height 17
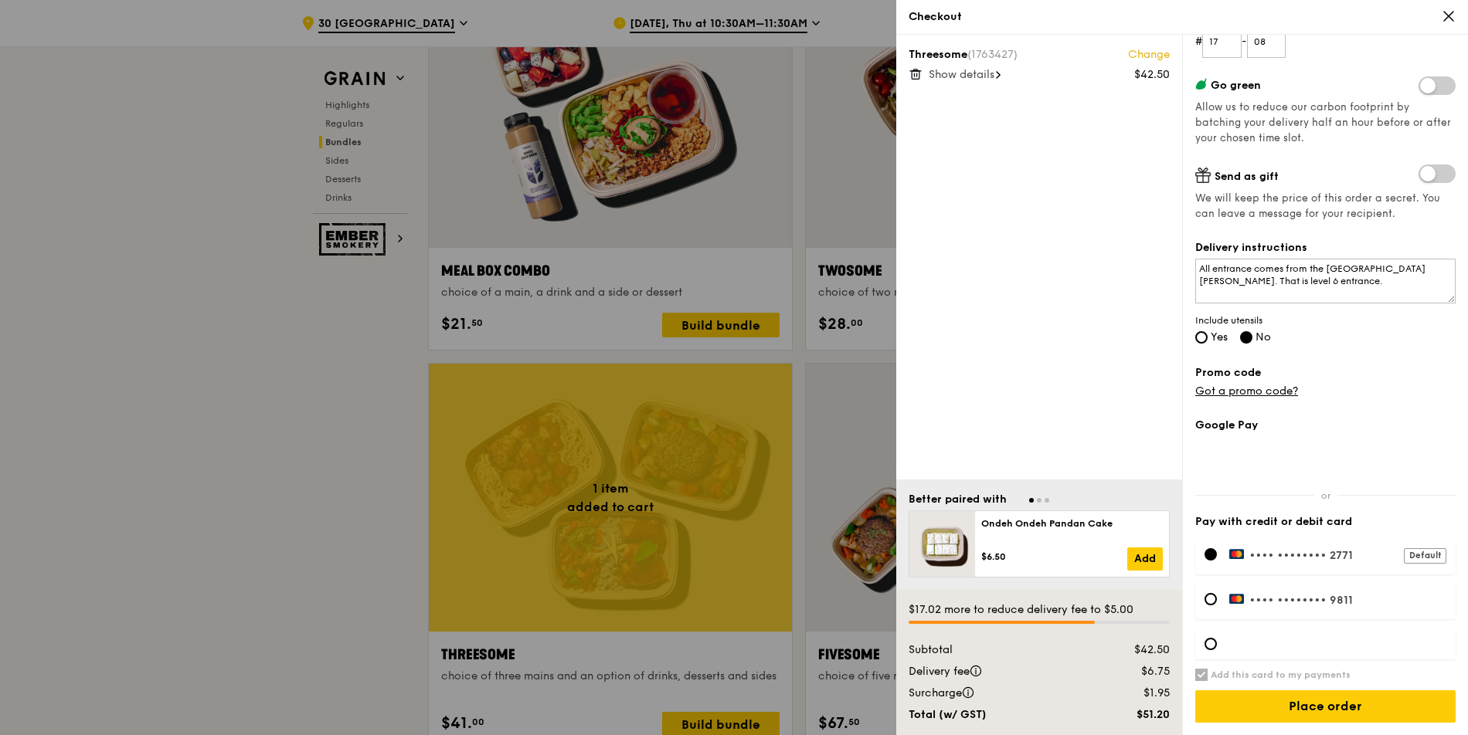
scroll to position [2462, 0]
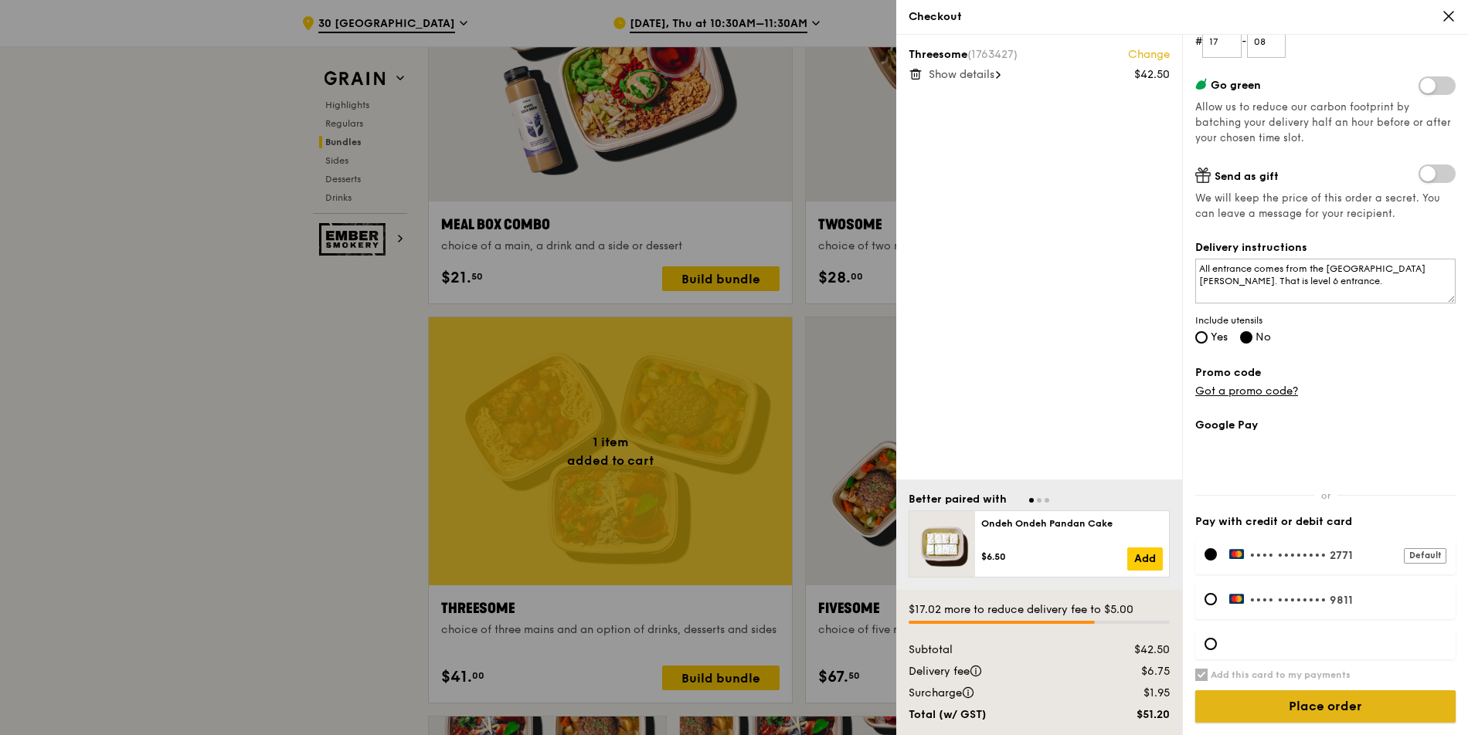
click at [1261, 718] on input "Place order" at bounding box center [1325, 707] width 260 height 32
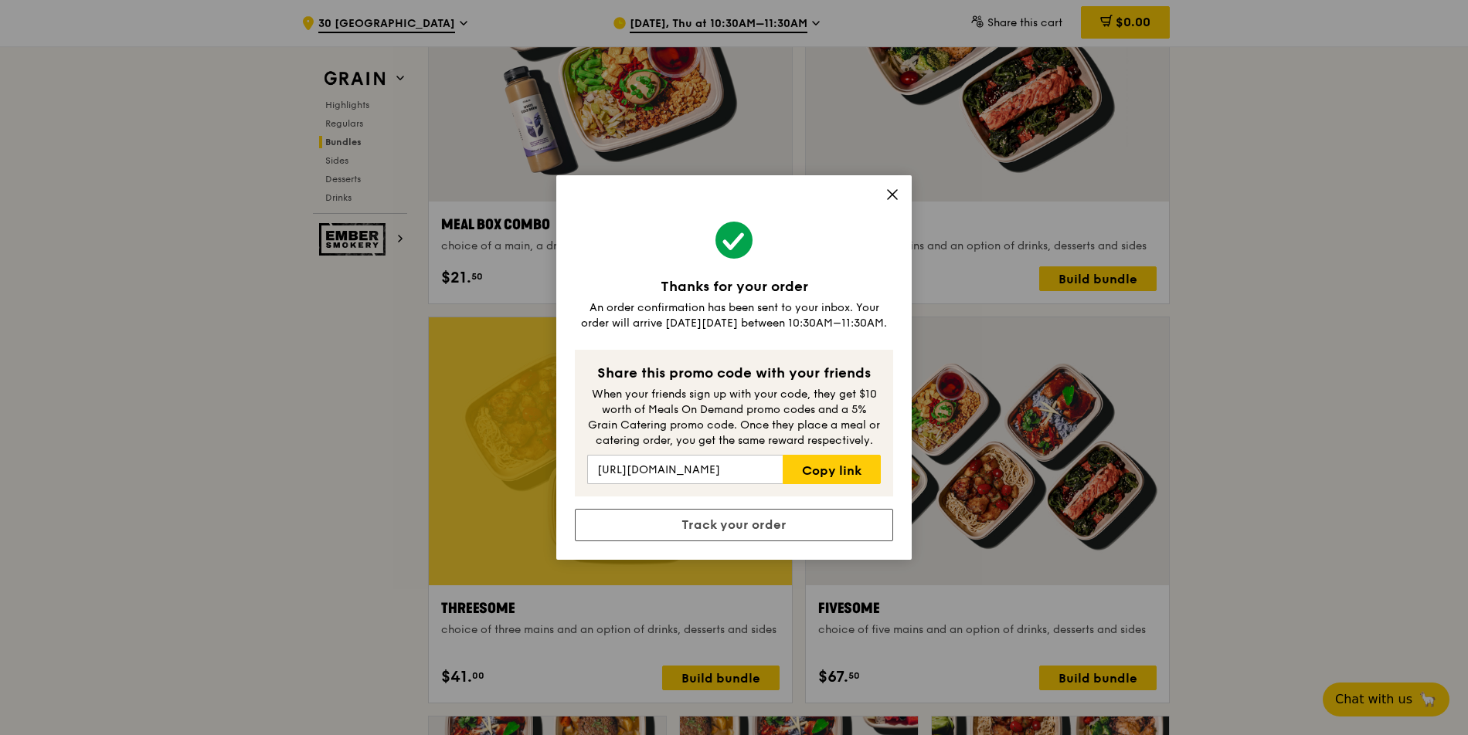
click at [895, 200] on icon at bounding box center [892, 195] width 14 height 14
